Goal: Information Seeking & Learning: Understand process/instructions

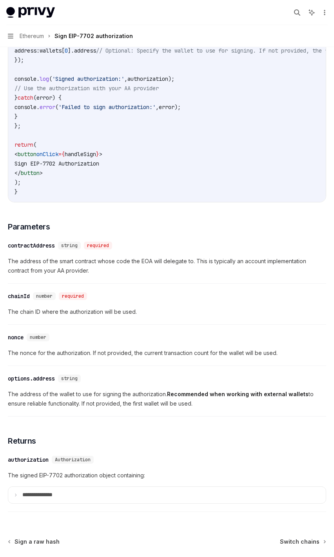
scroll to position [496, 0]
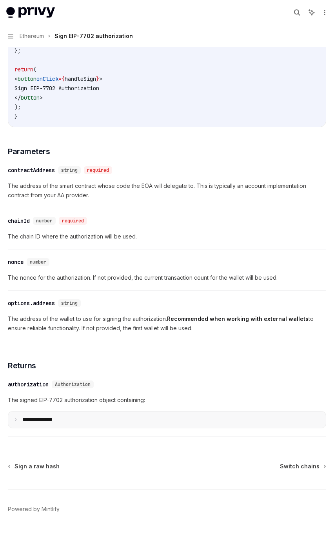
click at [101, 426] on summary "**********" at bounding box center [167, 420] width 318 height 16
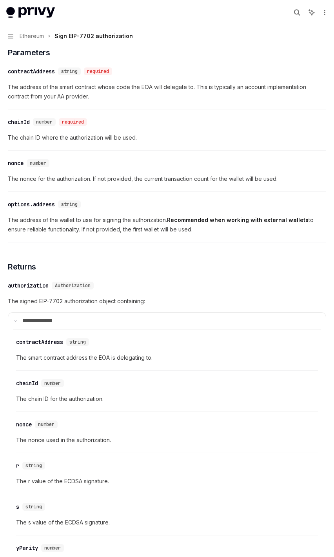
scroll to position [594, 0]
click at [166, 159] on div "​ nonce number The nonce for the authorization. If not provided, the current tr…" at bounding box center [167, 172] width 319 height 37
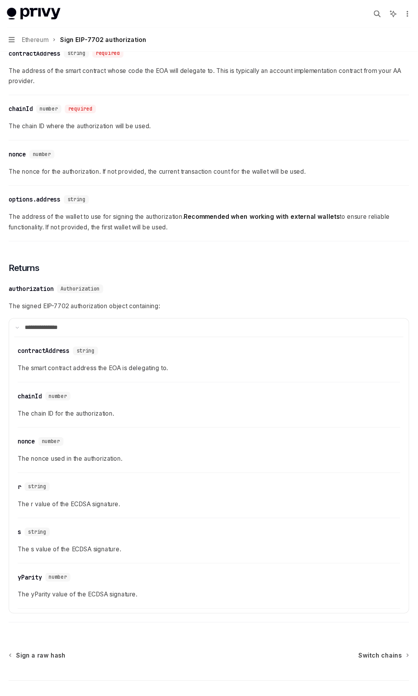
scroll to position [594, 0]
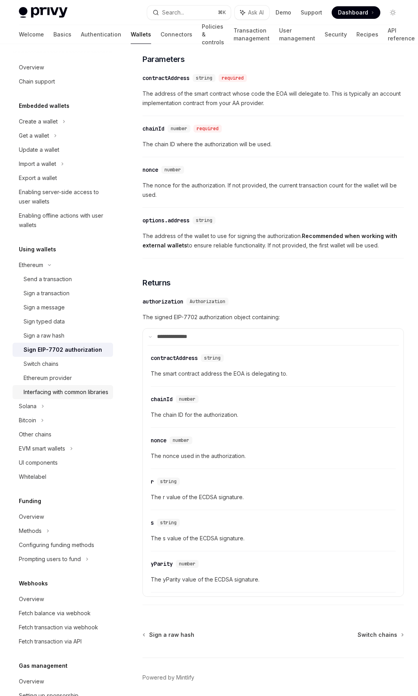
click at [46, 397] on div "Interfacing with common libraries" at bounding box center [66, 392] width 85 height 9
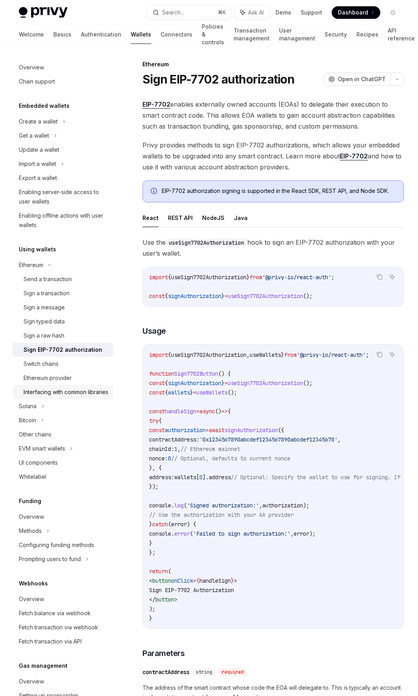
type textarea "*"
